Goal: Transaction & Acquisition: Purchase product/service

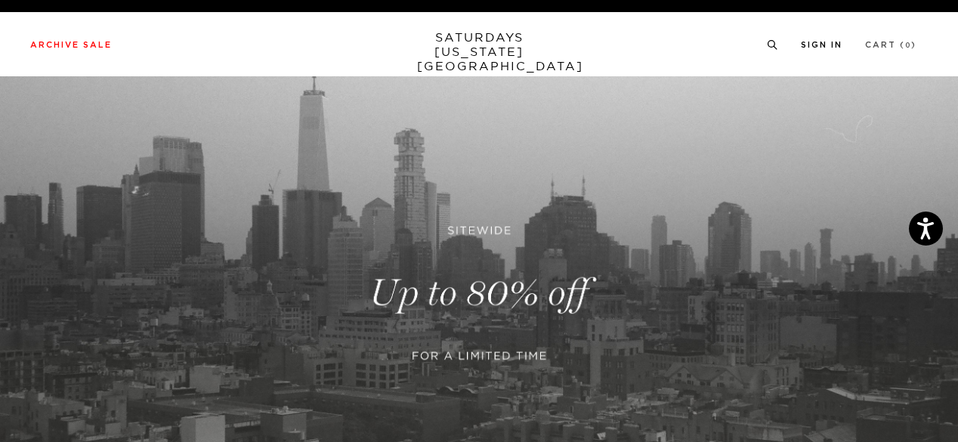
click at [892, 49] on link "Cart ( 0 )" at bounding box center [890, 45] width 51 height 8
click at [893, 43] on link "Cart ( 0 )" at bounding box center [890, 45] width 51 height 8
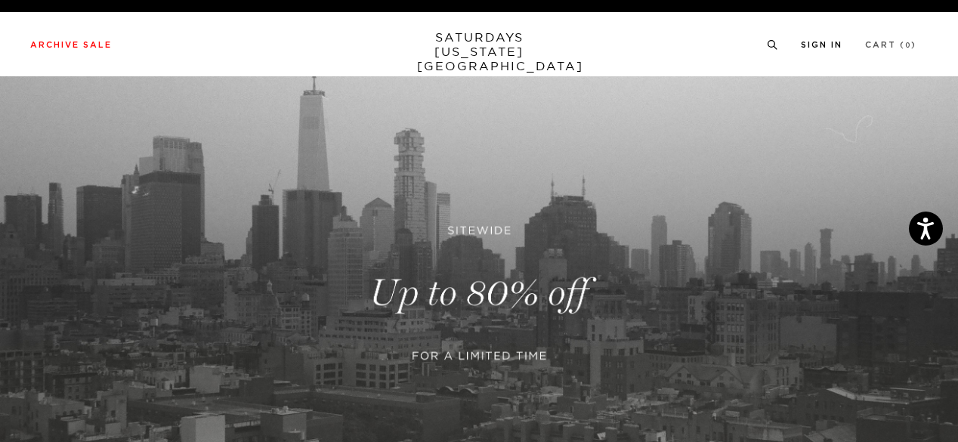
click at [893, 43] on link "Cart ( 0 )" at bounding box center [890, 45] width 51 height 8
click at [900, 42] on link "Cart ( 0 )" at bounding box center [890, 45] width 51 height 8
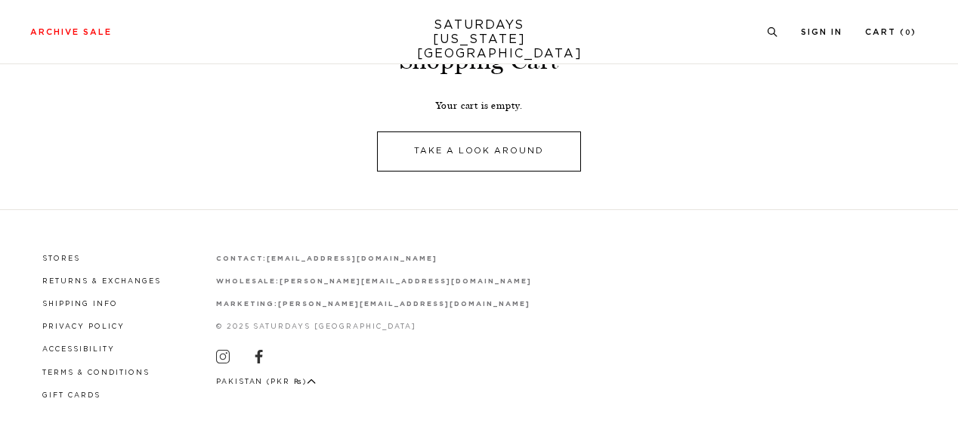
scroll to position [76, 0]
click at [426, 141] on link "Take A Look Around" at bounding box center [479, 153] width 204 height 40
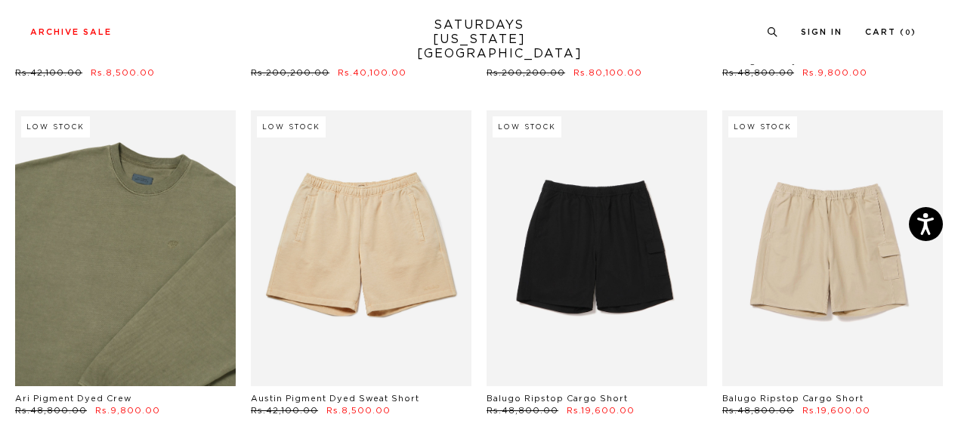
scroll to position [453, 0]
